Goal: Browse casually

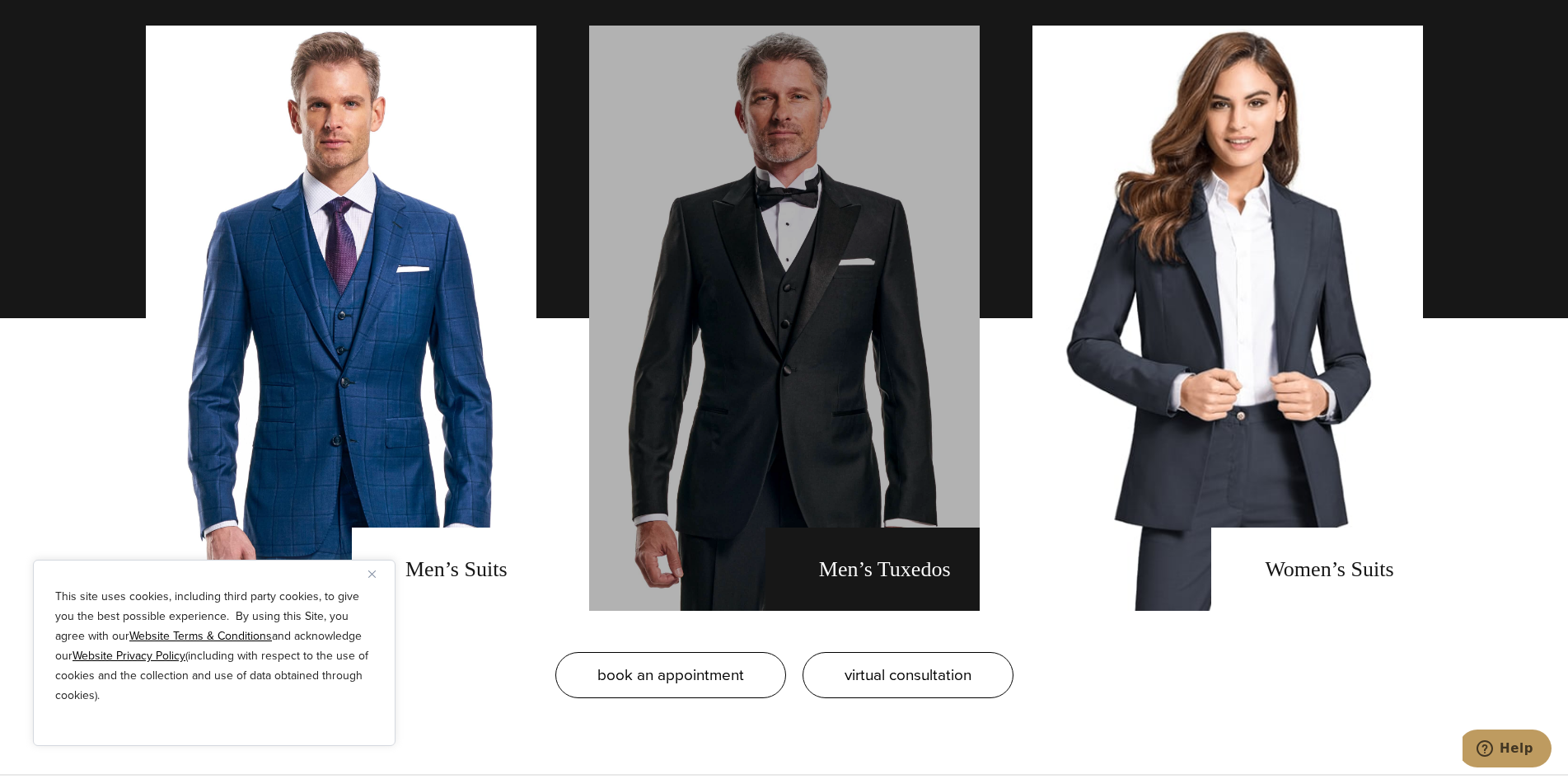
scroll to position [1318, 0]
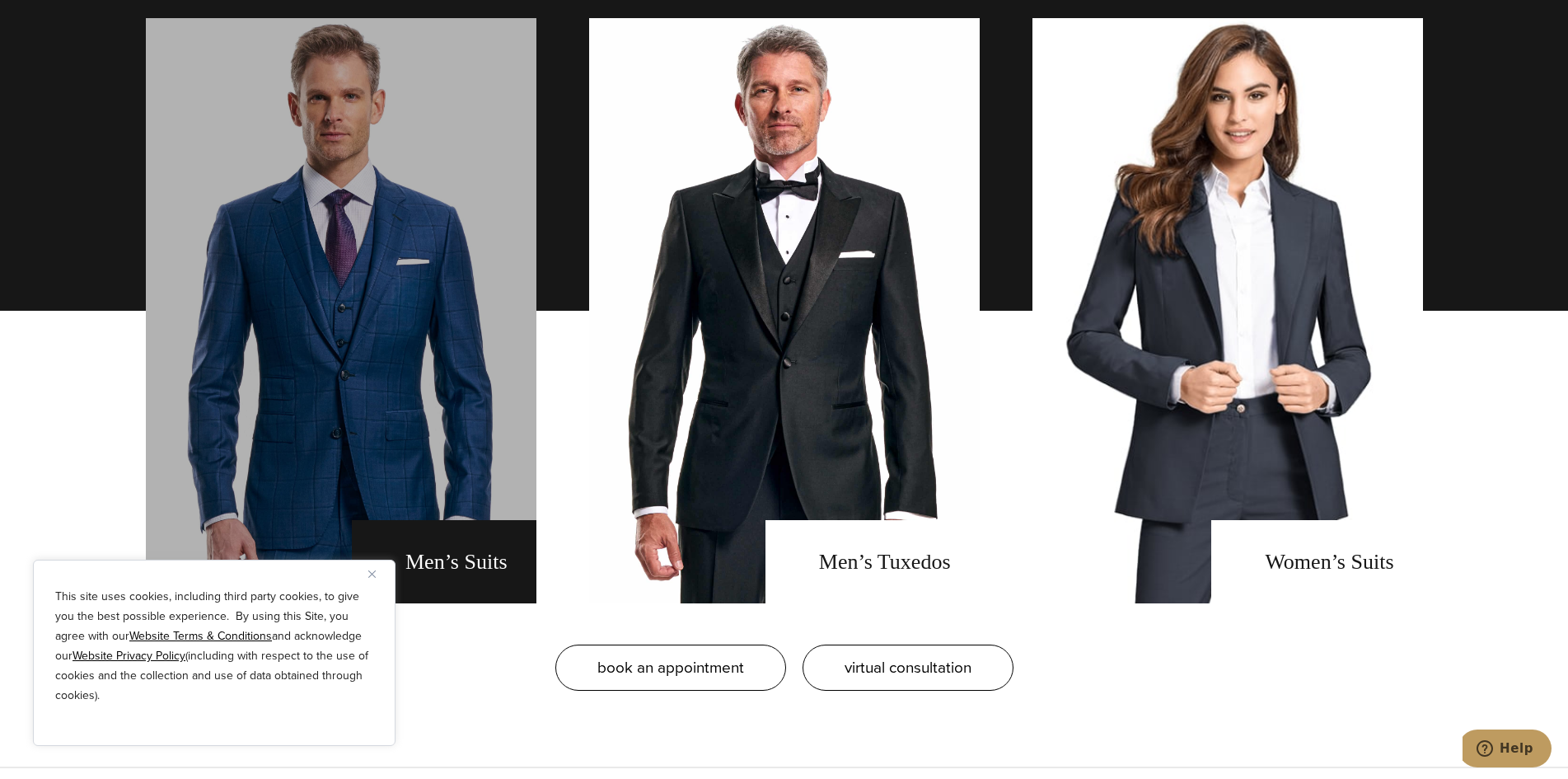
click at [445, 333] on link "men's suits" at bounding box center [341, 311] width 390 height 586
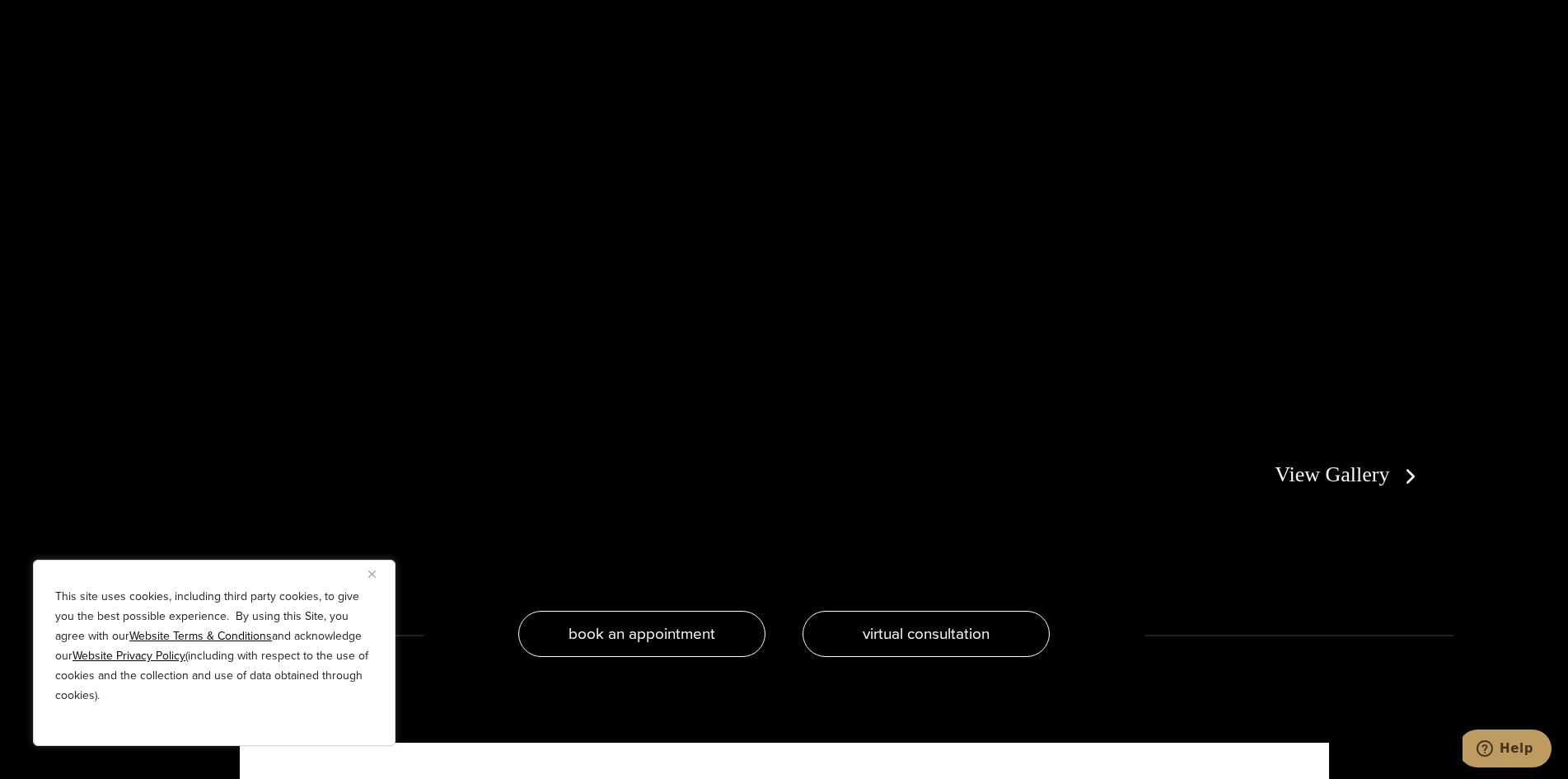
scroll to position [3709, 0]
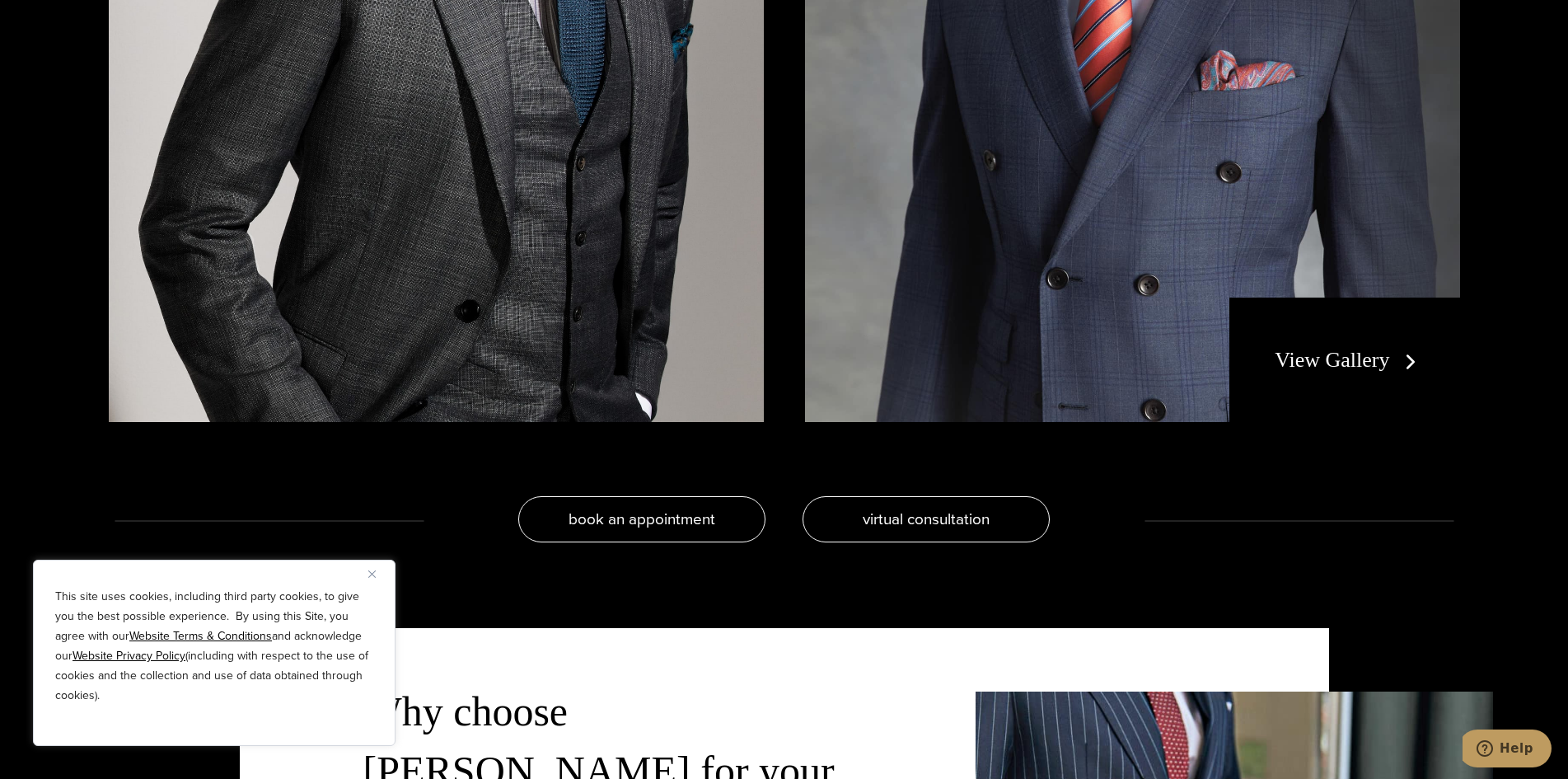
click at [1388, 367] on link "View Gallery" at bounding box center [1348, 359] width 147 height 24
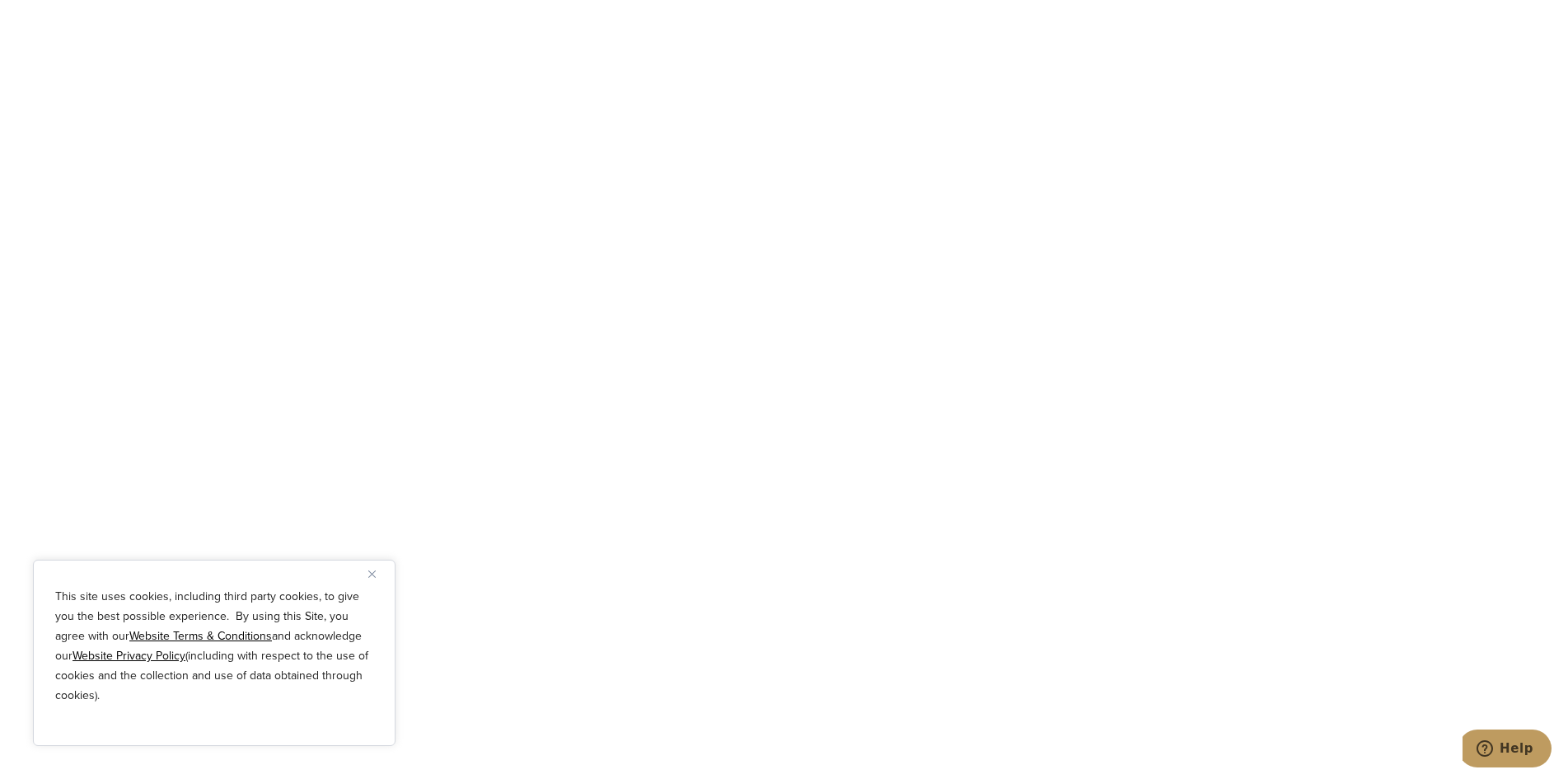
scroll to position [5858, 0]
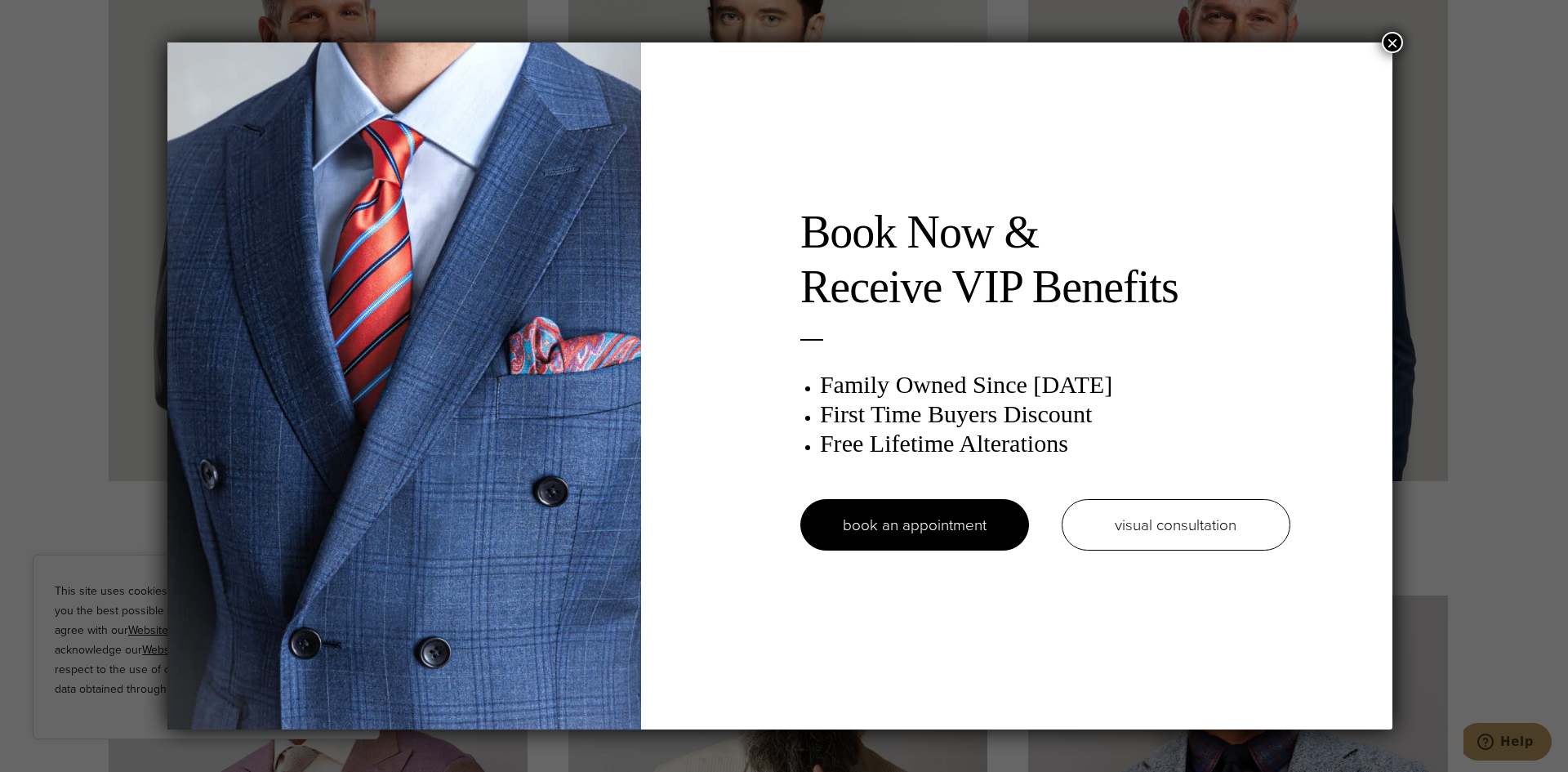
click at [1401, 42] on button "×" at bounding box center [1393, 42] width 22 height 22
